Goal: Transaction & Acquisition: Purchase product/service

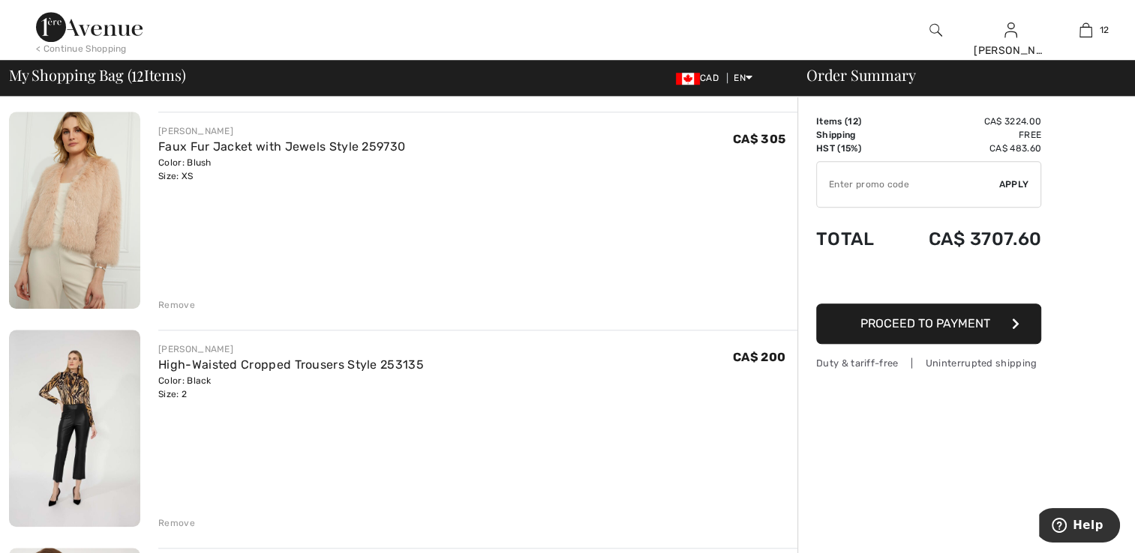
scroll to position [1200, 0]
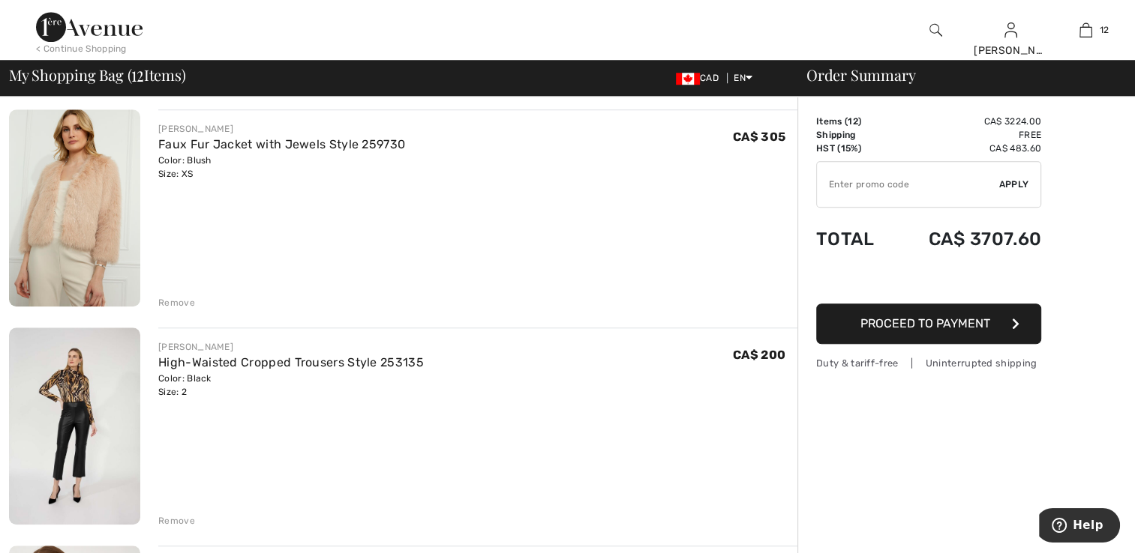
click at [97, 435] on img at bounding box center [74, 426] width 131 height 197
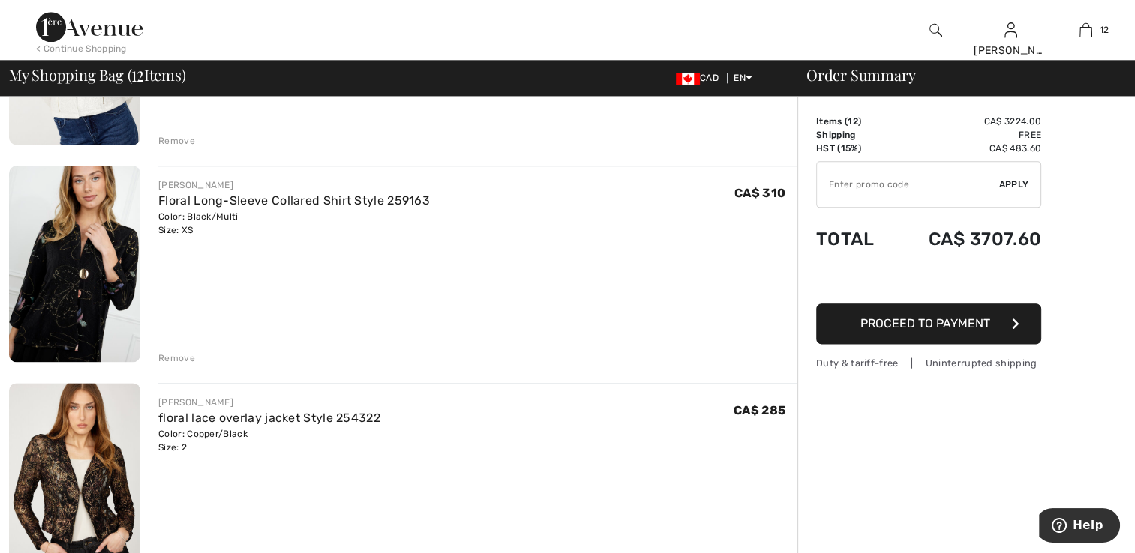
scroll to position [1800, 0]
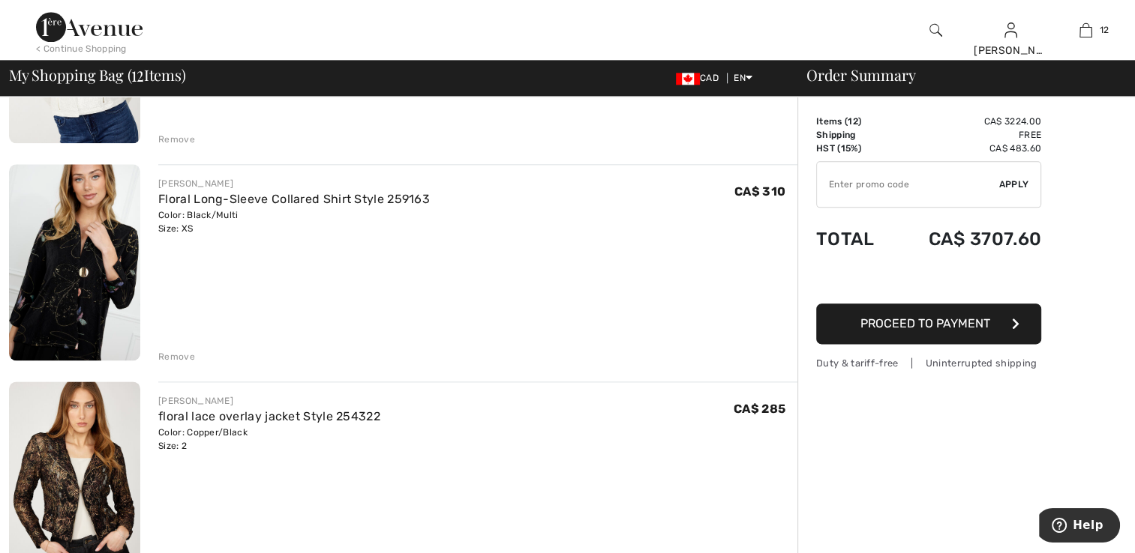
click at [177, 350] on div "Remove" at bounding box center [176, 356] width 37 height 13
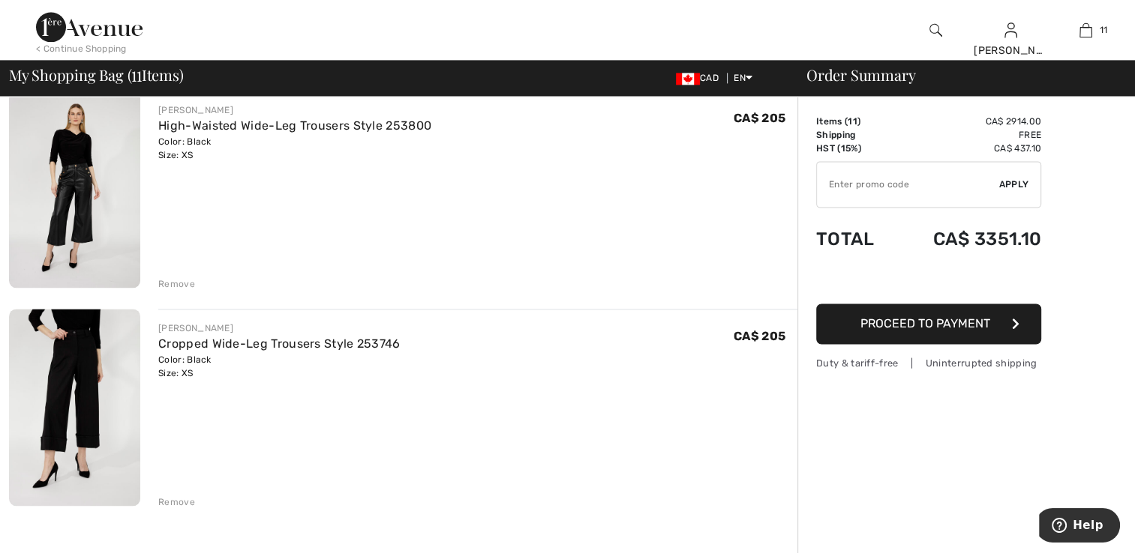
scroll to position [2250, 0]
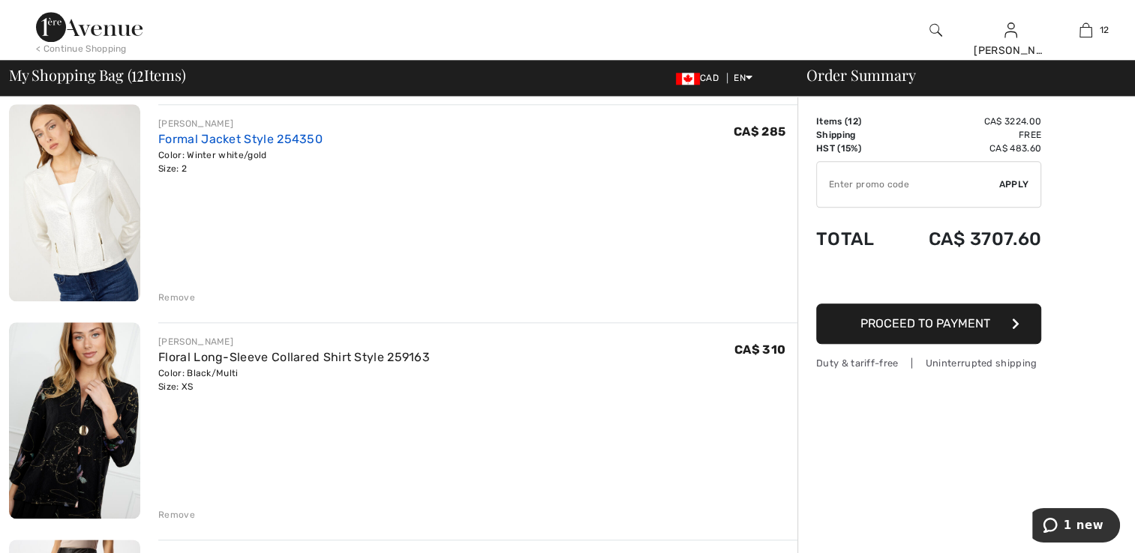
scroll to position [1650, 0]
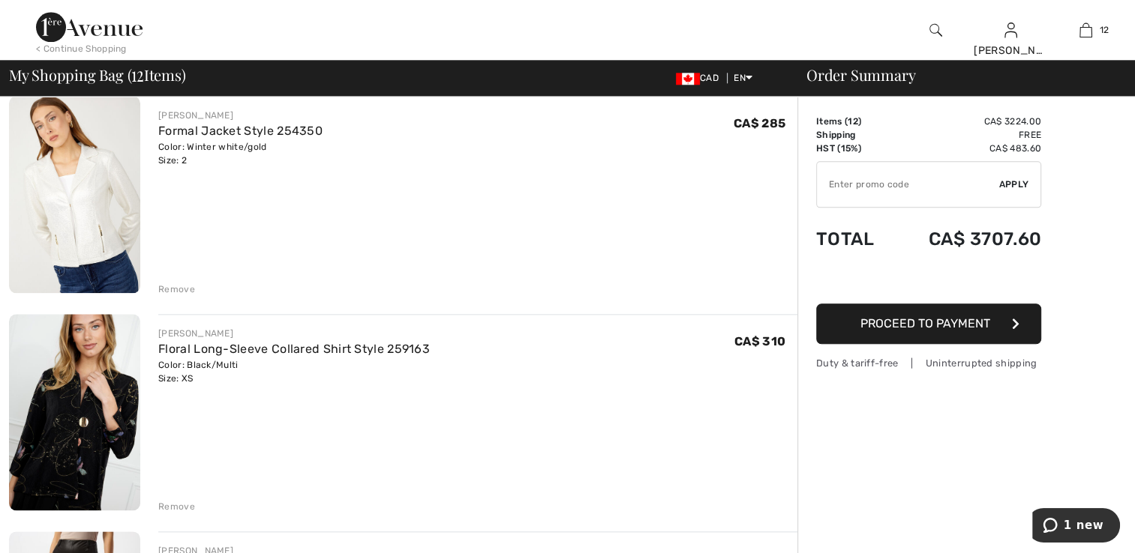
click at [166, 507] on div "Remove" at bounding box center [176, 506] width 37 height 13
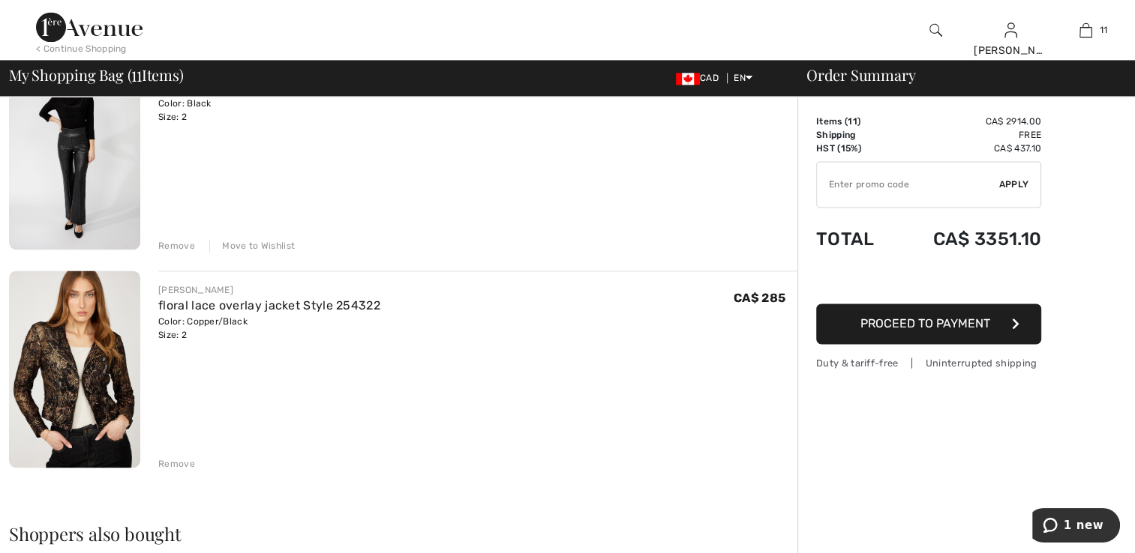
scroll to position [2175, 0]
